Goal: Transaction & Acquisition: Subscribe to service/newsletter

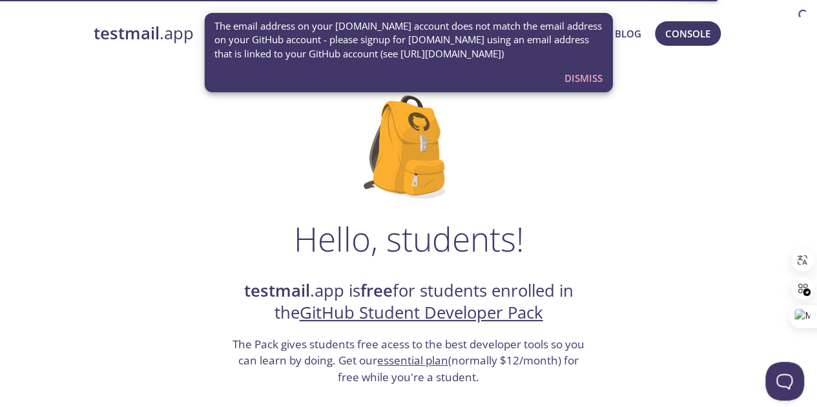
click at [572, 79] on span "Dismiss" at bounding box center [583, 78] width 38 height 17
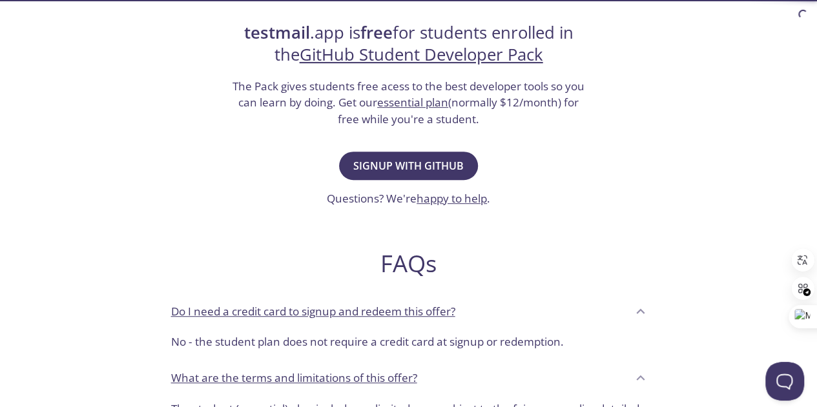
scroll to position [323, 0]
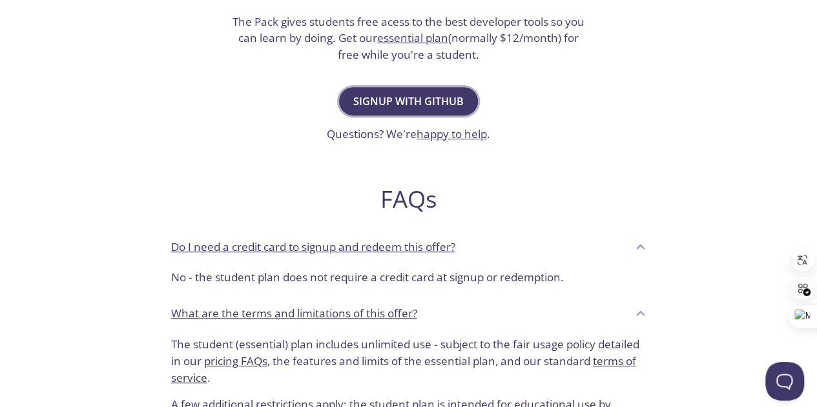
click at [395, 97] on span "Signup with GitHub" at bounding box center [408, 101] width 110 height 18
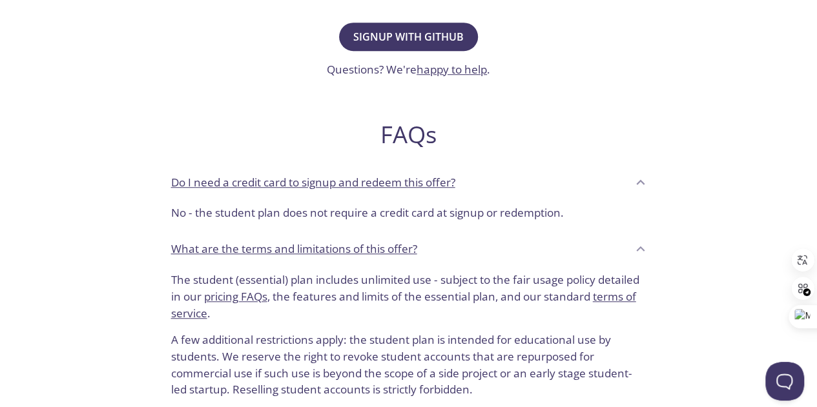
scroll to position [323, 0]
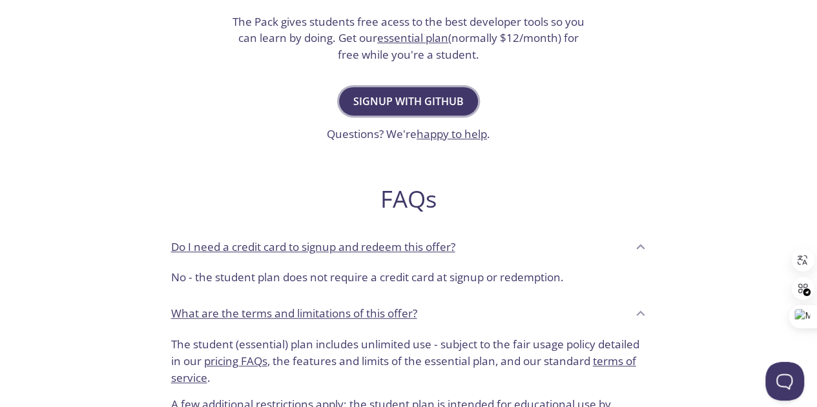
click at [417, 108] on span "Signup with GitHub" at bounding box center [408, 101] width 110 height 18
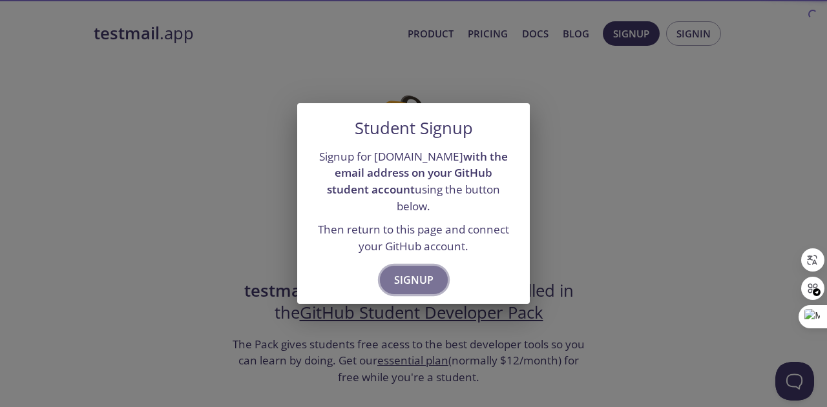
click at [415, 278] on span "Signup" at bounding box center [413, 280] width 39 height 18
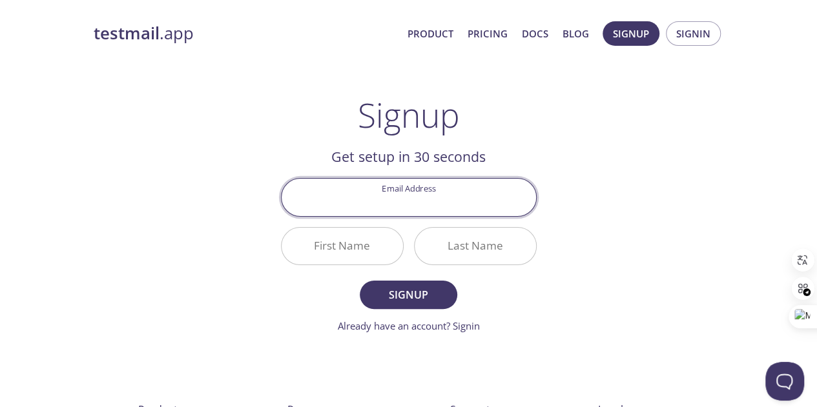
click at [406, 209] on input "Email Address" at bounding box center [409, 197] width 254 height 37
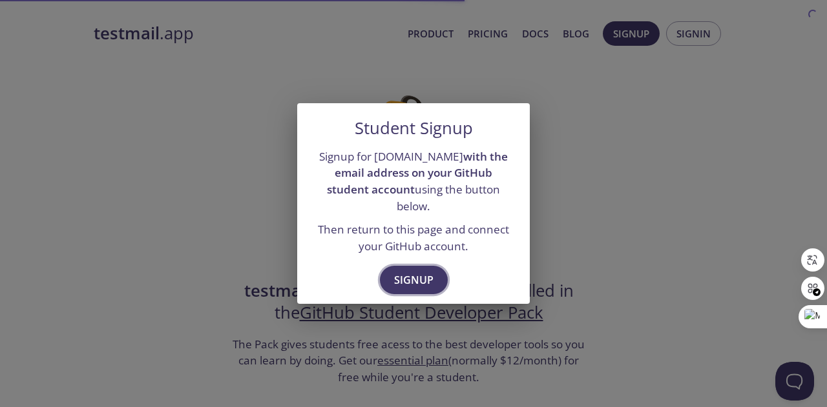
click at [390, 266] on button "Signup" at bounding box center [414, 280] width 68 height 28
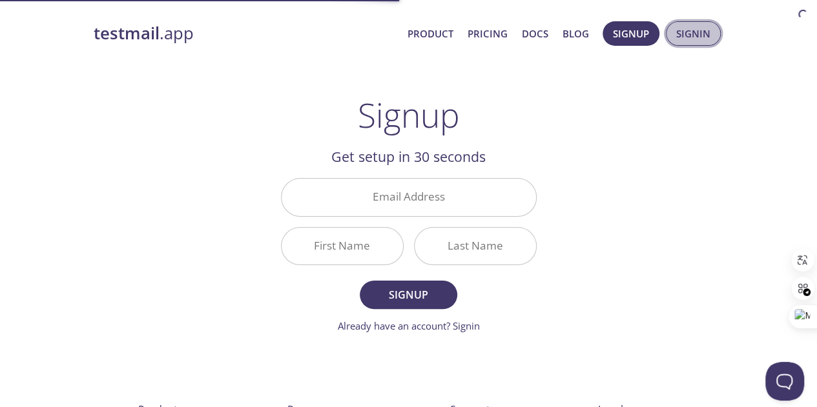
click at [686, 31] on span "Signin" at bounding box center [693, 33] width 34 height 17
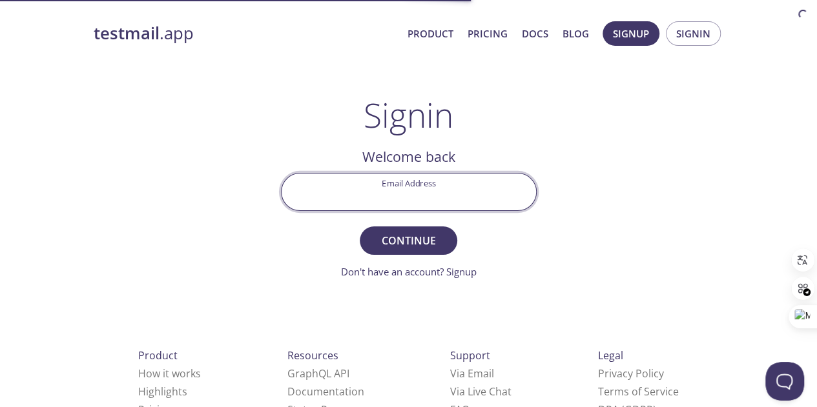
click at [359, 197] on input "Email Address" at bounding box center [409, 192] width 254 height 37
paste input "linesf485@gmail.com"
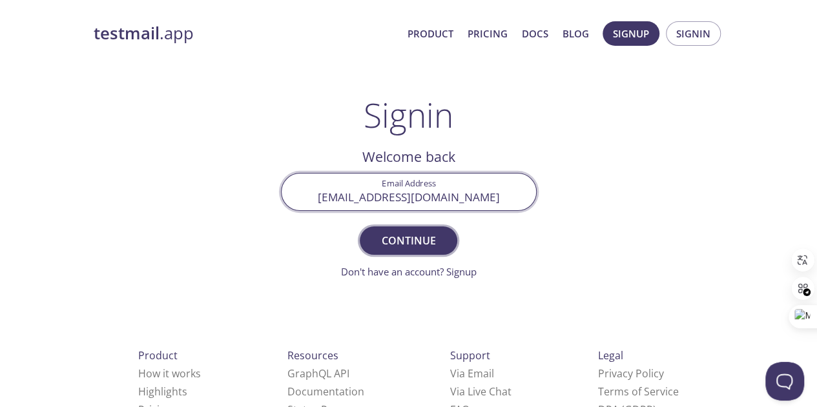
type input "linesf485@gmail.com"
click at [426, 236] on span "Continue" at bounding box center [408, 241] width 68 height 18
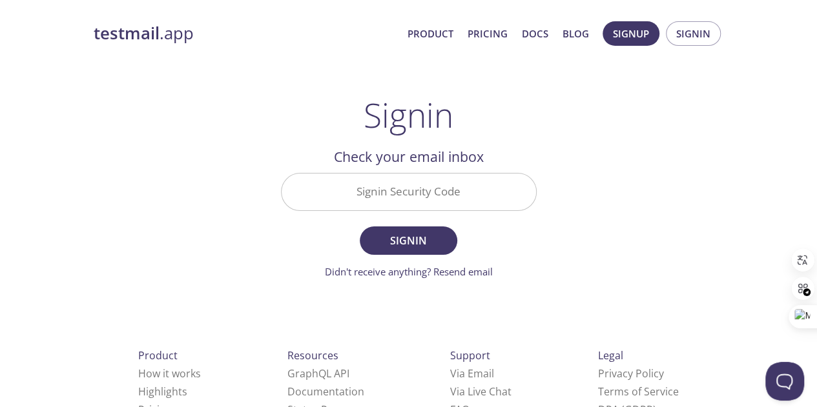
click at [392, 197] on input "Signin Security Code" at bounding box center [409, 192] width 254 height 37
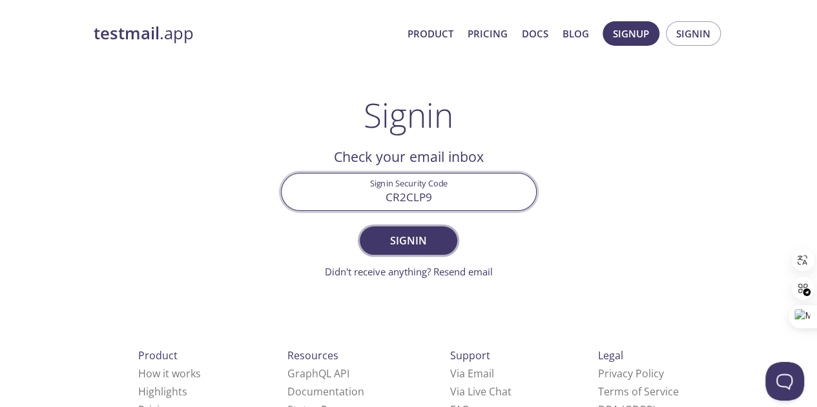
type input "CR2CLP9"
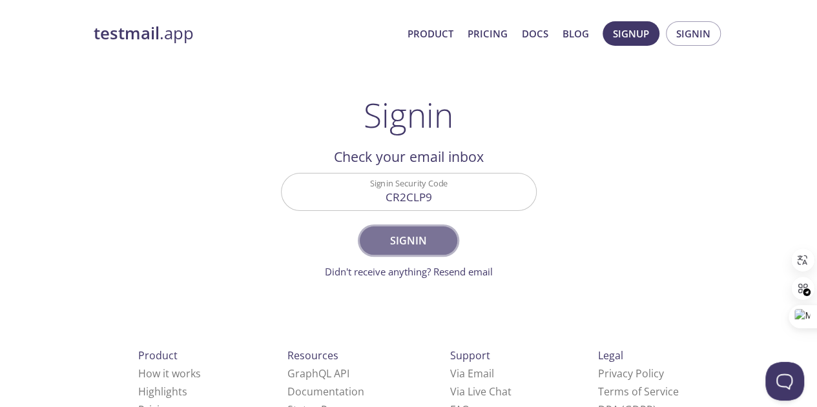
click at [427, 233] on span "Signin" at bounding box center [408, 241] width 68 height 18
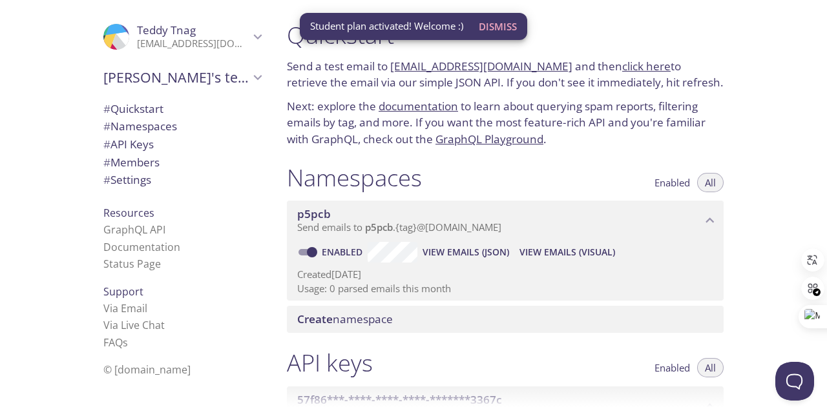
click at [178, 30] on span "Teddy Tnag" at bounding box center [166, 30] width 59 height 15
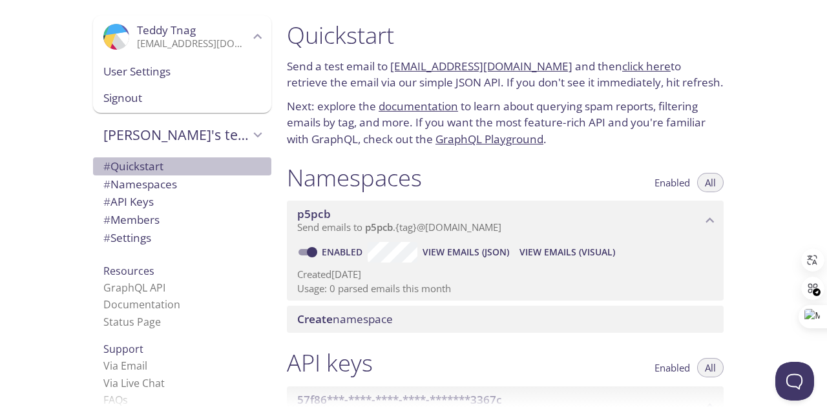
click at [185, 165] on span "# Quickstart" at bounding box center [182, 166] width 158 height 17
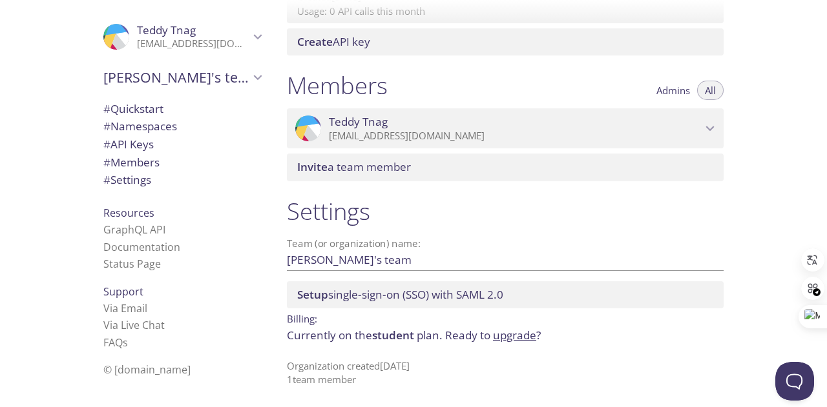
scroll to position [187, 0]
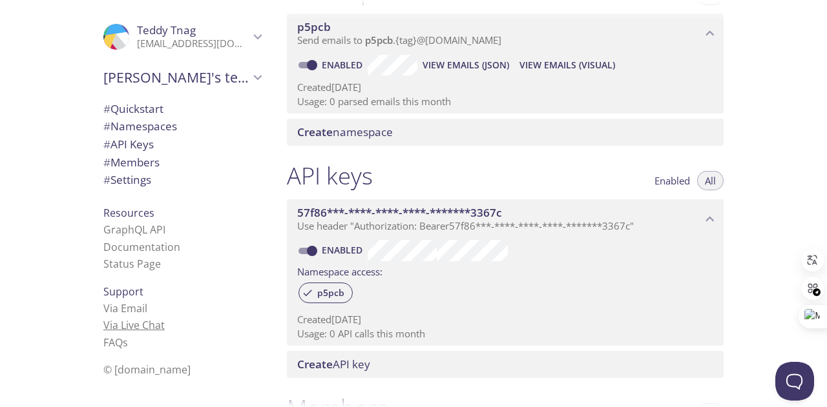
click at [116, 322] on link "Via Live Chat" at bounding box center [133, 325] width 61 height 14
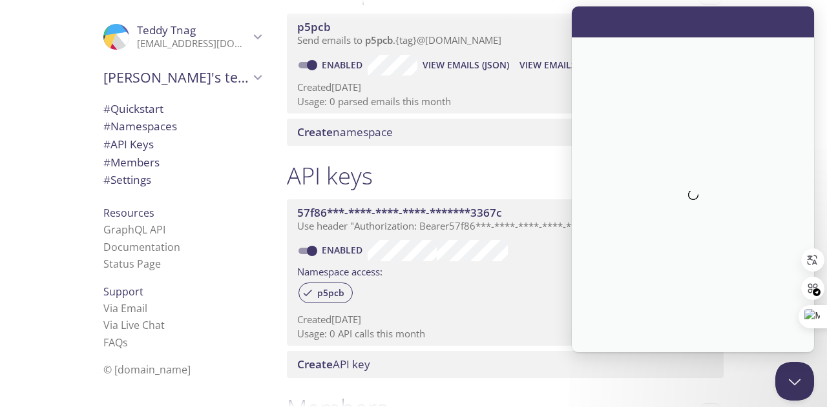
scroll to position [0, 0]
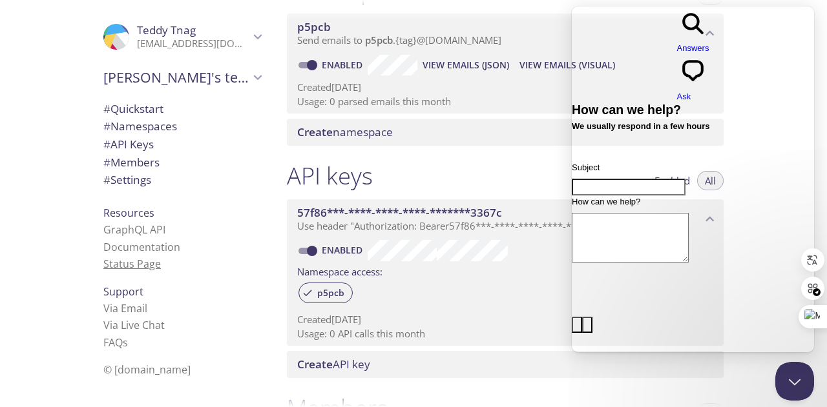
click at [129, 267] on link "Status Page" at bounding box center [131, 264] width 57 height 14
click at [127, 183] on span "# Settings" at bounding box center [127, 179] width 48 height 15
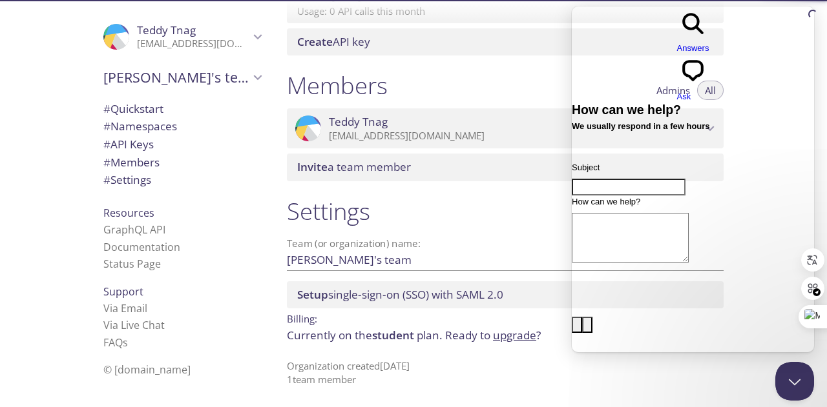
click at [130, 161] on span "# Members" at bounding box center [131, 162] width 56 height 15
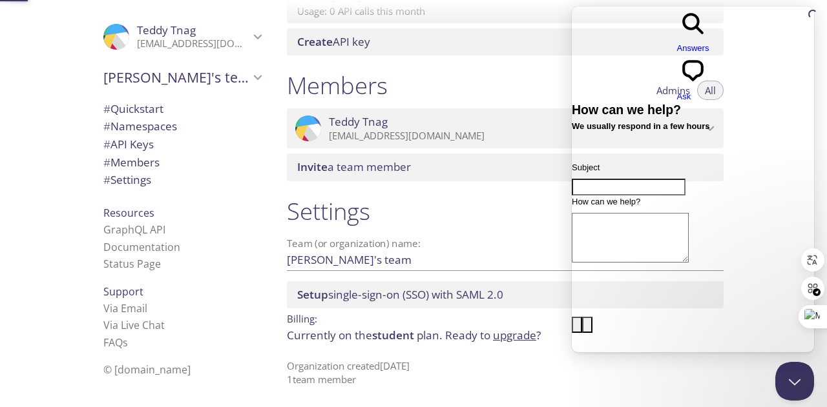
scroll to position [510, 0]
click at [431, 234] on div "Team (or organization) name: Teddy's team Save" at bounding box center [505, 255] width 437 height 42
drag, startPoint x: 790, startPoint y: 387, endPoint x: 788, endPoint y: 378, distance: 8.6
click at [790, 386] on button "Close Beacon popover" at bounding box center [791, 379] width 39 height 39
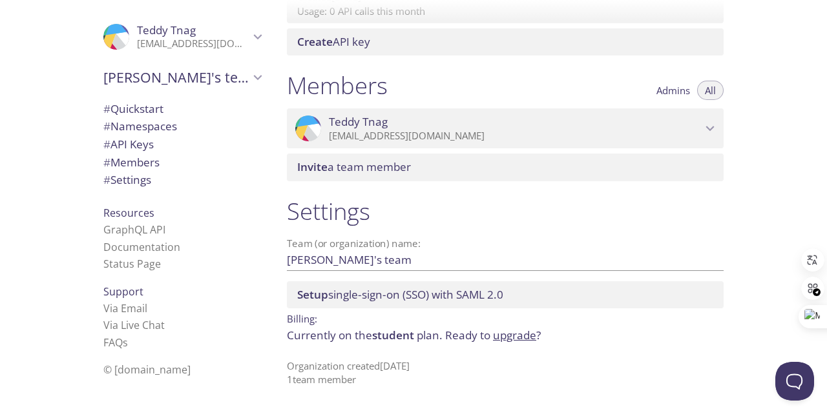
click at [187, 101] on span "# Quickstart" at bounding box center [182, 109] width 158 height 17
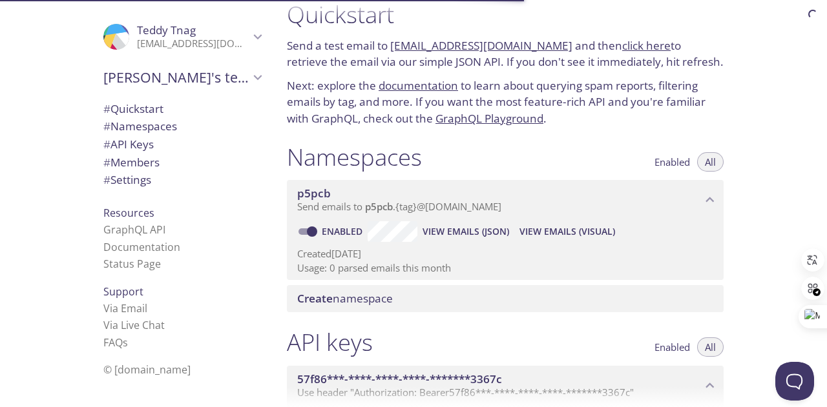
scroll to position [85, 0]
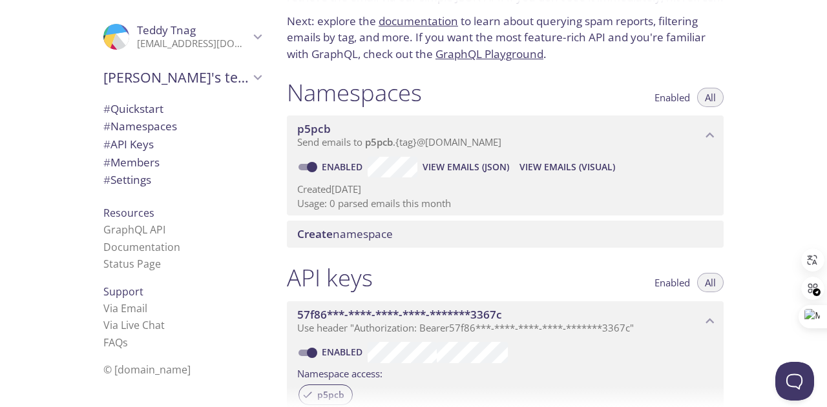
click at [191, 126] on span "# Namespaces" at bounding box center [182, 126] width 158 height 17
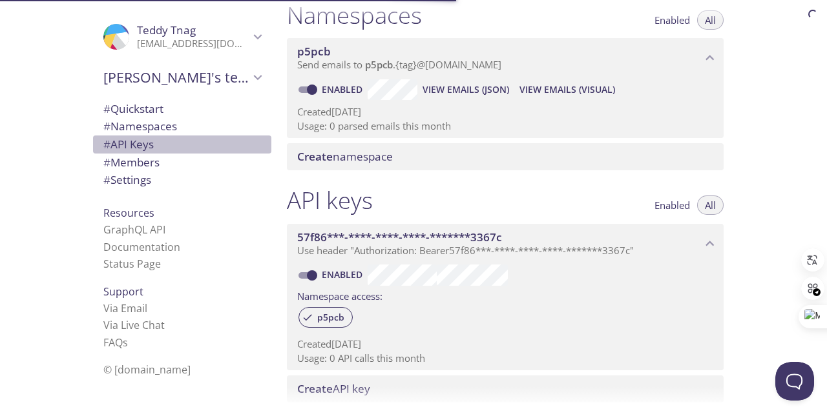
click at [185, 139] on span "# API Keys" at bounding box center [182, 144] width 158 height 17
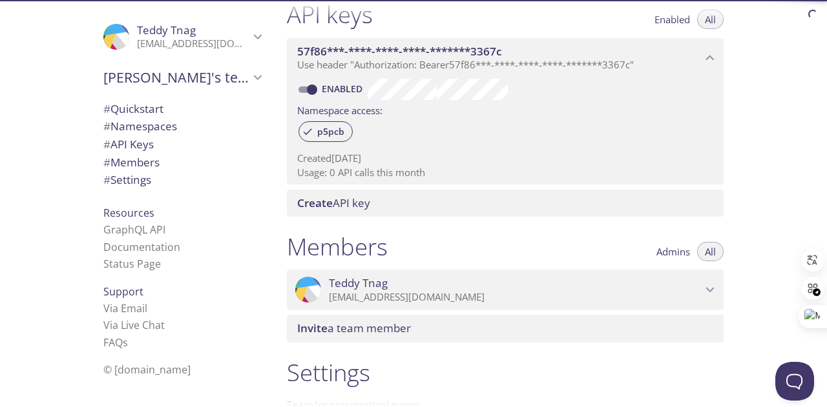
scroll to position [220, 0]
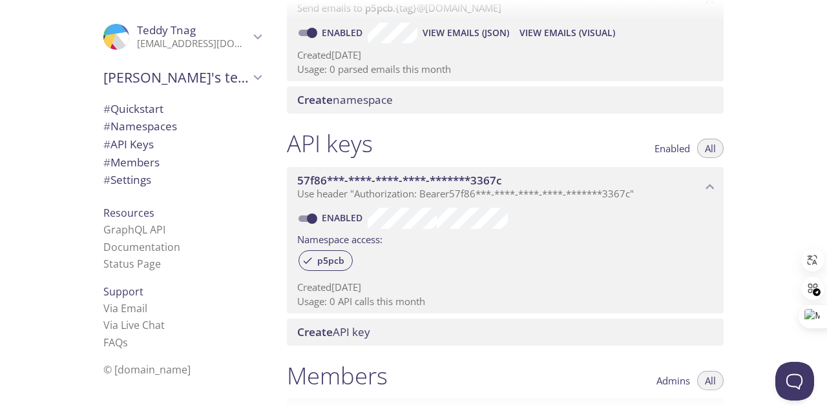
click at [558, 187] on span "57f86***-****-****-****-*******3367c" at bounding box center [499, 181] width 404 height 14
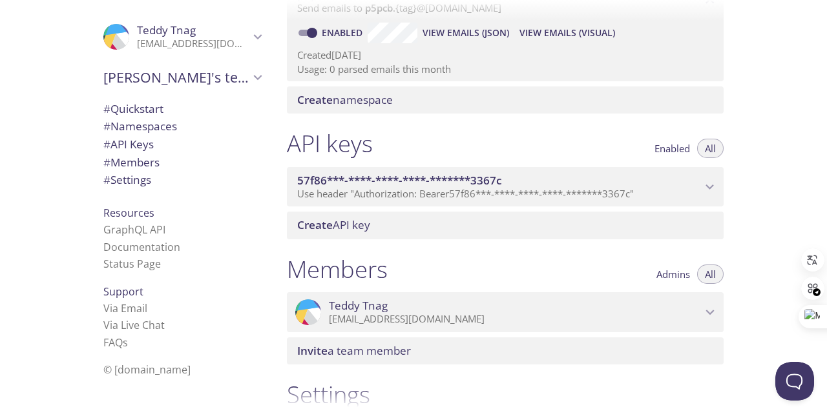
click at [583, 184] on span "57f86***-****-****-****-*******3367c" at bounding box center [499, 181] width 404 height 14
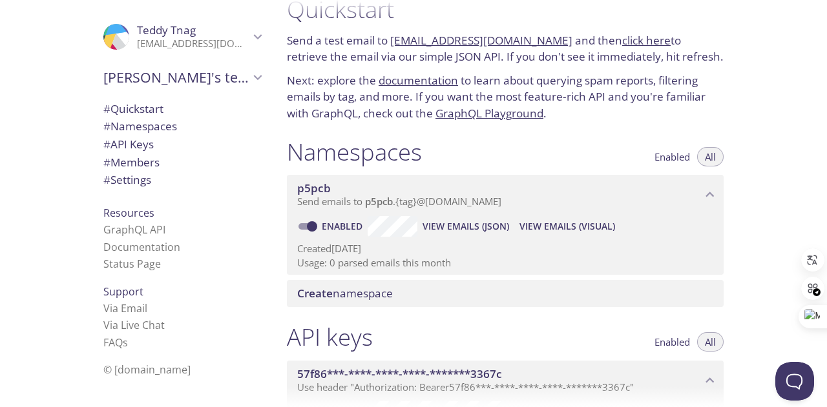
scroll to position [0, 0]
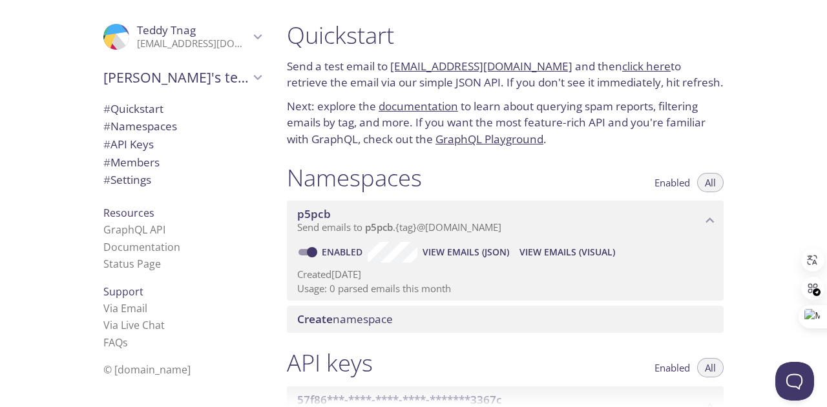
click at [229, 104] on span "# Quickstart" at bounding box center [182, 109] width 158 height 17
click at [622, 67] on link "click here" at bounding box center [646, 66] width 48 height 15
drag, startPoint x: 293, startPoint y: 65, endPoint x: 602, endPoint y: 56, distance: 308.8
click at [602, 56] on div "Quickstart Send a test email to p5pcb.test@inbox.testmail.app and then click he…" at bounding box center [504, 84] width 457 height 143
click at [598, 82] on p "Send a test email to p5pcb.test@inbox.testmail.app and then click here to retri…" at bounding box center [505, 74] width 437 height 33
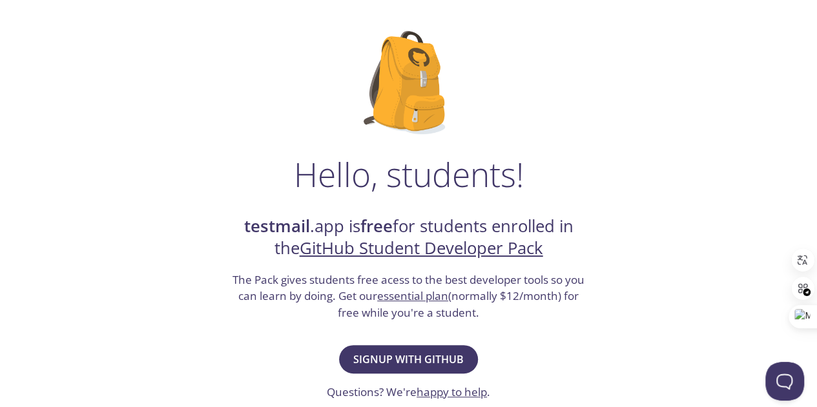
scroll to position [323, 0]
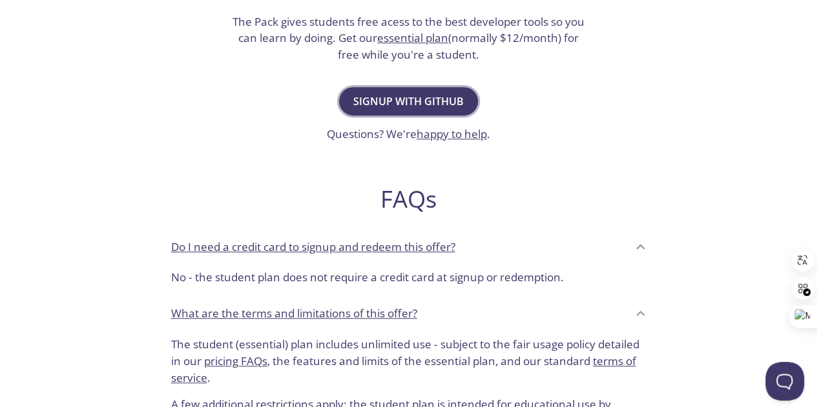
click at [415, 107] on span "Signup with GitHub" at bounding box center [408, 101] width 110 height 18
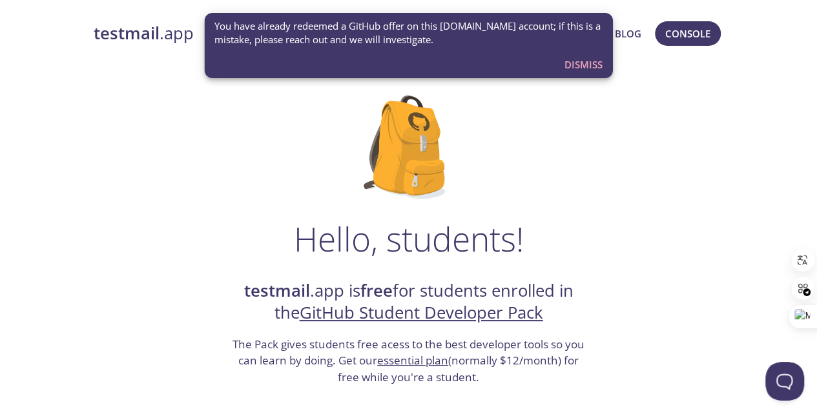
click at [582, 59] on span "Dismiss" at bounding box center [583, 64] width 38 height 17
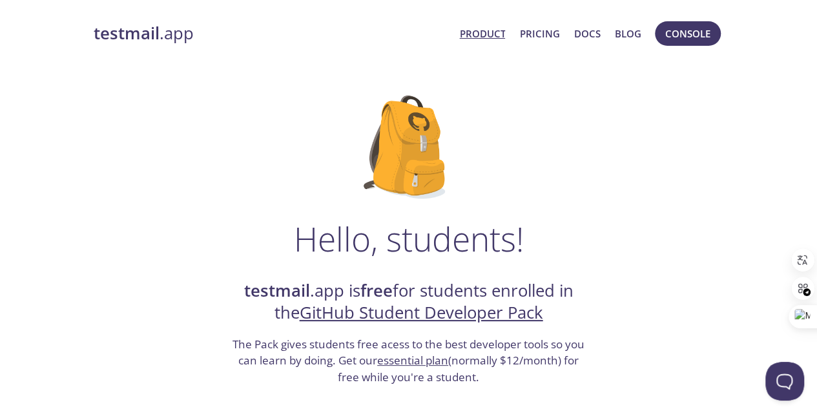
click at [493, 30] on link "Product" at bounding box center [482, 33] width 46 height 17
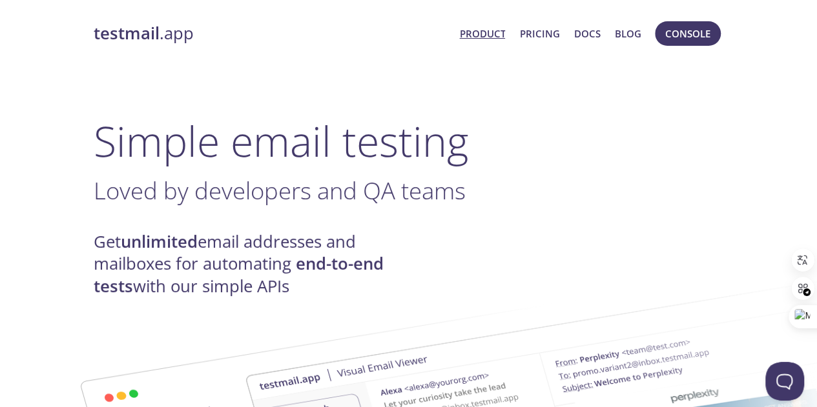
click at [603, 34] on span "Product Pricing Docs Blog" at bounding box center [550, 33] width 196 height 31
click at [594, 33] on link "Docs" at bounding box center [587, 33] width 26 height 17
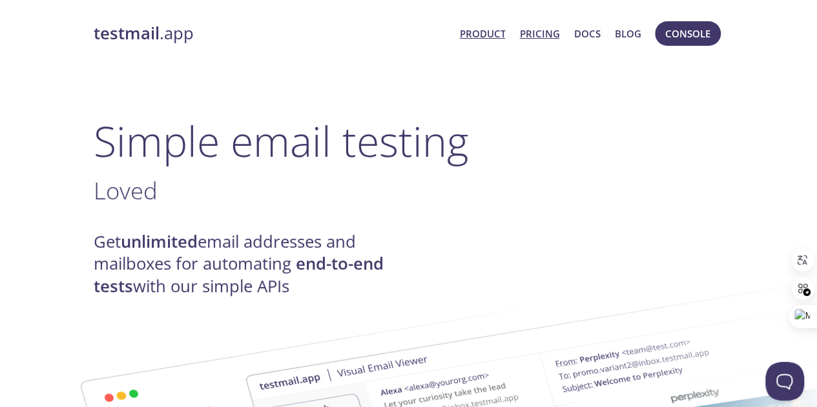
click at [531, 33] on link "Pricing" at bounding box center [539, 33] width 40 height 17
